Goal: Navigation & Orientation: Understand site structure

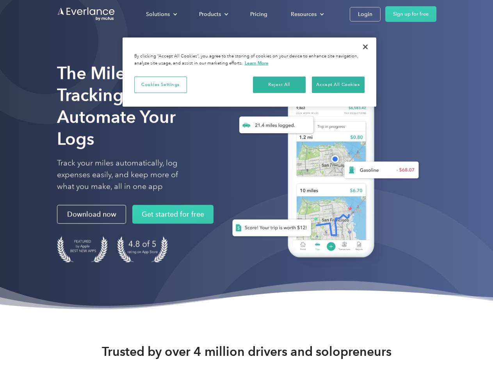
click at [161, 14] on div "Solutions" at bounding box center [158, 14] width 24 height 10
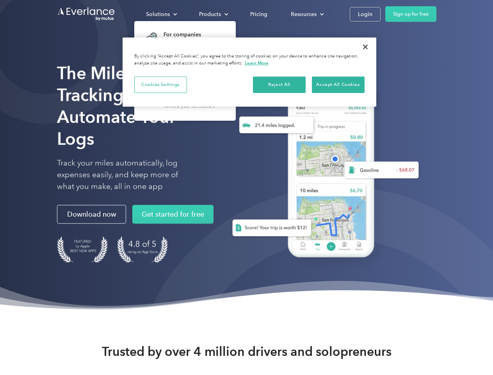
click at [213, 14] on div "Products" at bounding box center [210, 14] width 22 height 10
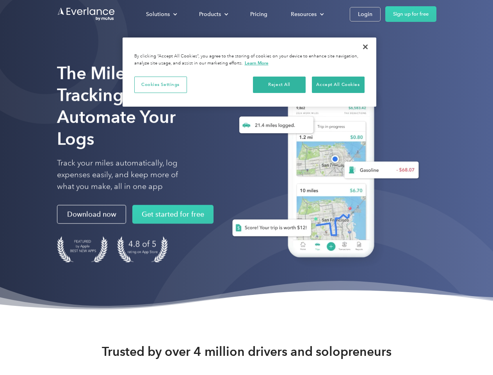
click at [307, 14] on div "Resources" at bounding box center [304, 14] width 26 height 10
click at [161, 84] on button "Cookies Settings" at bounding box center [160, 85] width 53 height 16
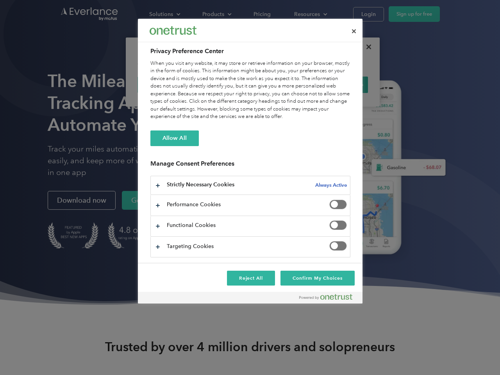
click at [280, 84] on div "When you visit any website, it may store or retrieve information on your browse…" at bounding box center [250, 90] width 200 height 61
click at [338, 84] on div "When you visit any website, it may store or retrieve information on your browse…" at bounding box center [250, 90] width 200 height 61
click at [366, 47] on div at bounding box center [250, 187] width 500 height 375
